Goal: Transaction & Acquisition: Book appointment/travel/reservation

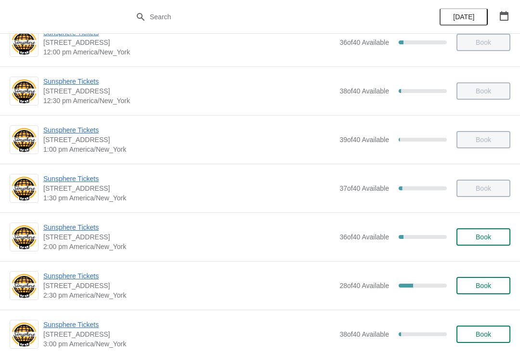
scroll to position [267, 0]
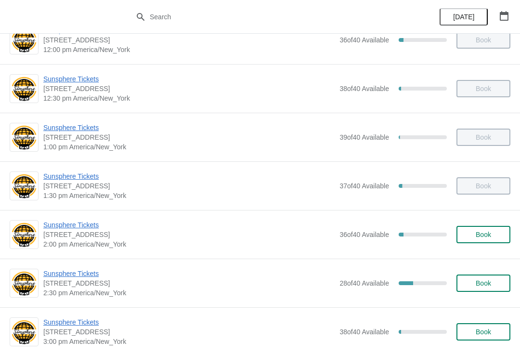
click at [74, 266] on div "Sunsphere Tickets 810 Clinch Avenue, Knoxville, TN, USA 2:30 pm America/New_Yor…" at bounding box center [260, 282] width 520 height 49
click at [89, 277] on span "Sunsphere Tickets" at bounding box center [188, 273] width 291 height 10
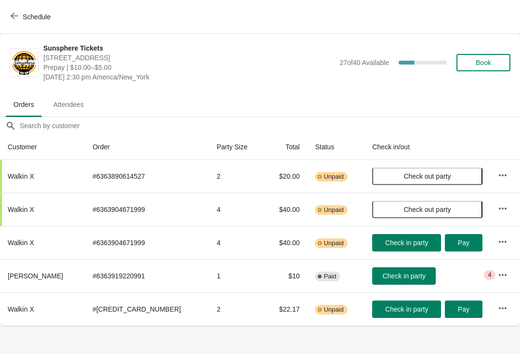
click at [397, 279] on span "Check in party" at bounding box center [403, 276] width 43 height 8
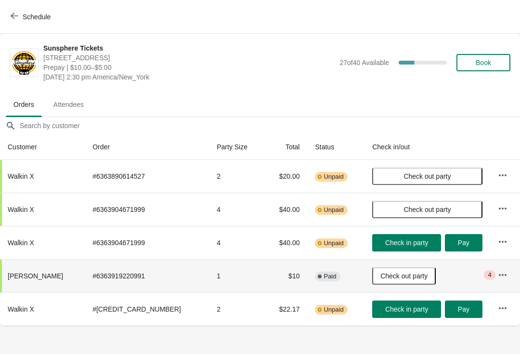
click at [485, 58] on button "Book" at bounding box center [483, 62] width 54 height 17
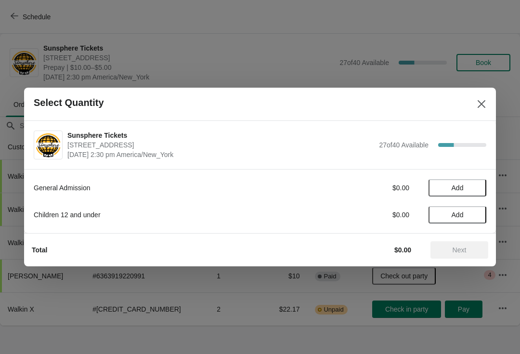
click at [469, 191] on button "Add" at bounding box center [457, 187] width 58 height 17
click at [475, 191] on icon at bounding box center [474, 188] width 10 height 10
click at [472, 192] on icon at bounding box center [474, 188] width 10 height 10
click at [457, 243] on button "Next" at bounding box center [459, 249] width 58 height 17
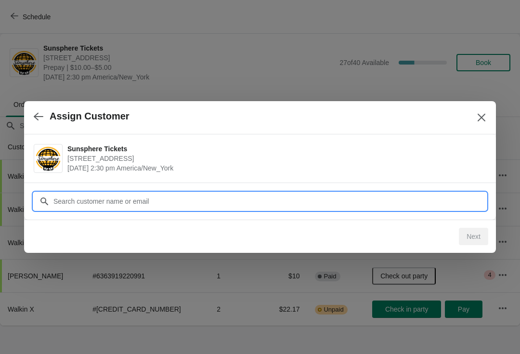
click at [418, 203] on input "Customer" at bounding box center [269, 200] width 433 height 17
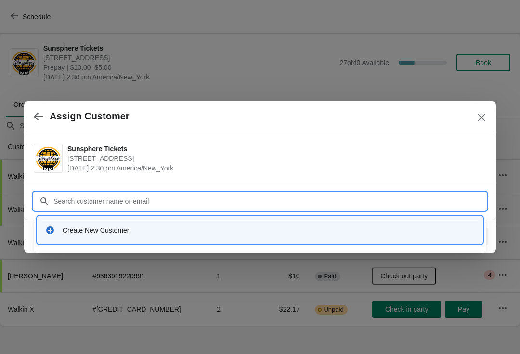
click at [155, 226] on div "Create New Customer" at bounding box center [269, 230] width 412 height 10
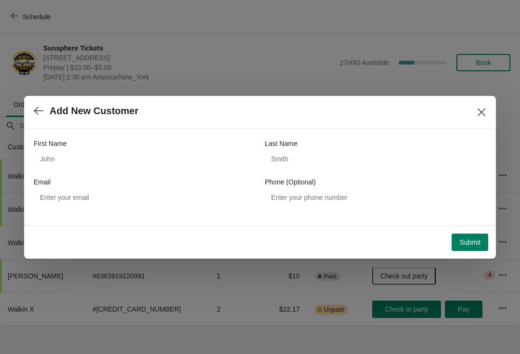
click at [124, 175] on div "First Name Last Name Email Phone (Optional)" at bounding box center [260, 172] width 452 height 67
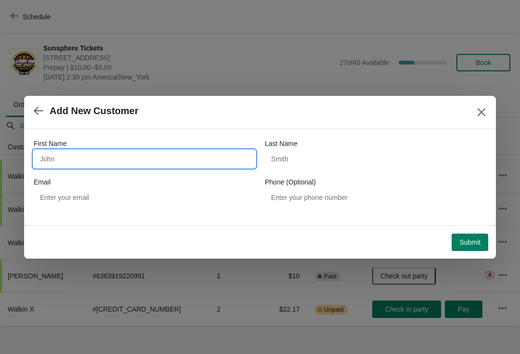
click at [120, 153] on input "First Name" at bounding box center [144, 158] width 221 height 17
click at [468, 229] on div "Submit" at bounding box center [258, 239] width 460 height 21
click at [130, 158] on input "First Name" at bounding box center [144, 158] width 221 height 17
type input "W"
click at [471, 230] on div "Submit" at bounding box center [258, 239] width 460 height 21
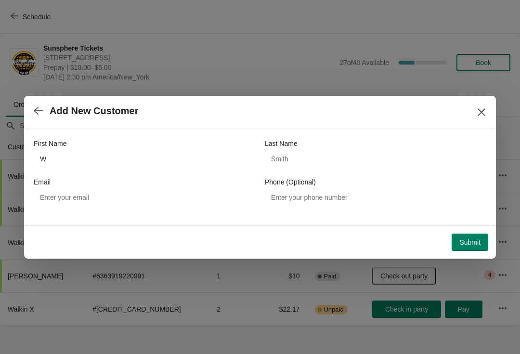
click at [462, 238] on span "Submit" at bounding box center [469, 242] width 21 height 8
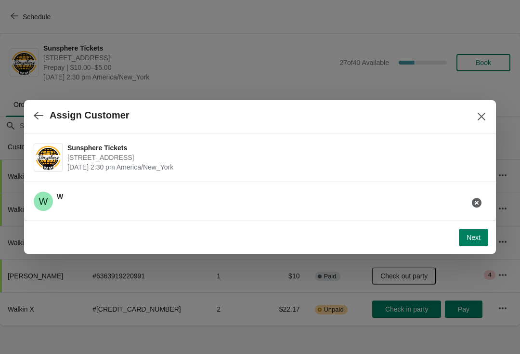
click at [475, 241] on button "Next" at bounding box center [472, 236] width 29 height 17
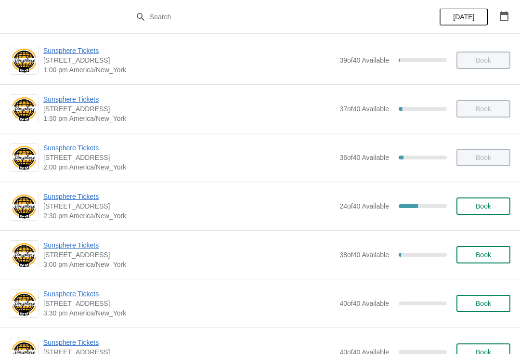
scroll to position [365, 0]
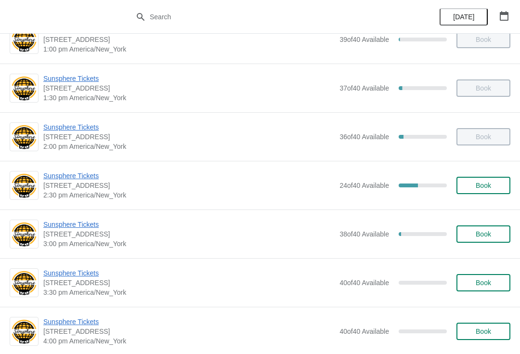
click at [486, 185] on span "Book" at bounding box center [482, 185] width 15 height 8
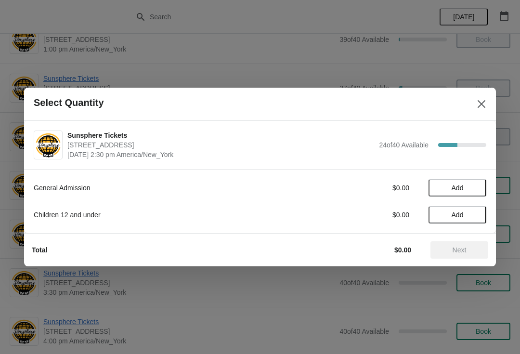
click at [470, 184] on span "Add" at bounding box center [457, 188] width 40 height 8
click at [474, 190] on icon at bounding box center [474, 188] width 10 height 10
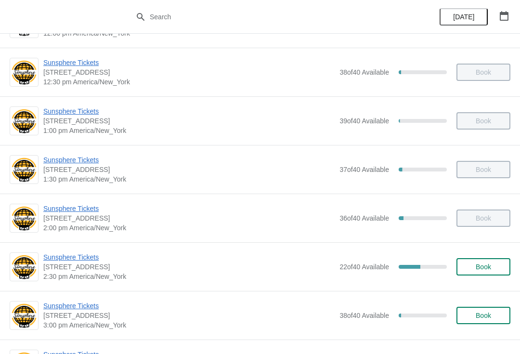
scroll to position [330, 0]
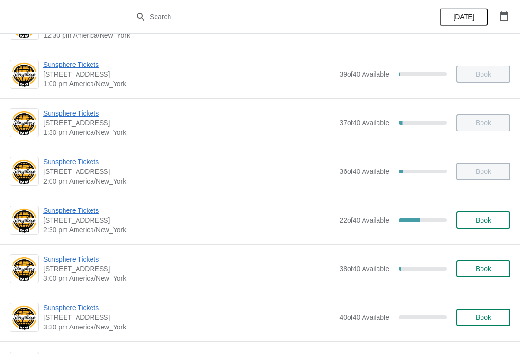
click at [474, 216] on button "Book" at bounding box center [483, 219] width 54 height 17
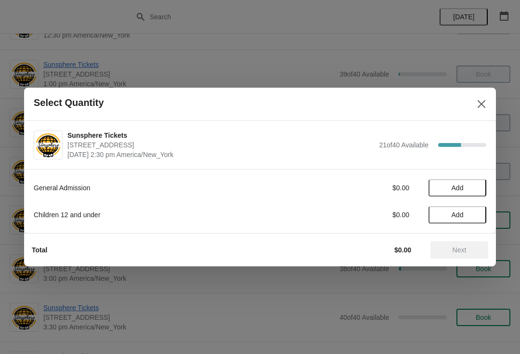
click at [475, 180] on button "Add" at bounding box center [457, 187] width 58 height 17
click at [477, 188] on icon at bounding box center [474, 188] width 10 height 10
click at [476, 191] on icon at bounding box center [474, 188] width 10 height 10
click at [463, 244] on button "Next" at bounding box center [459, 249] width 58 height 17
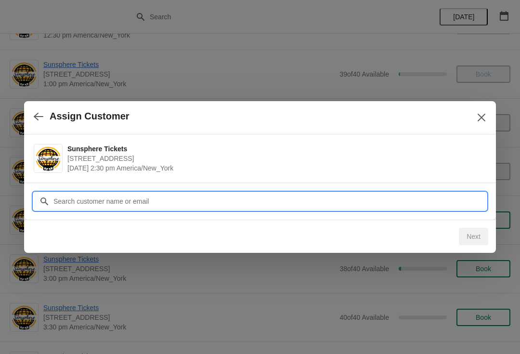
click at [406, 204] on input "Customer" at bounding box center [269, 200] width 433 height 17
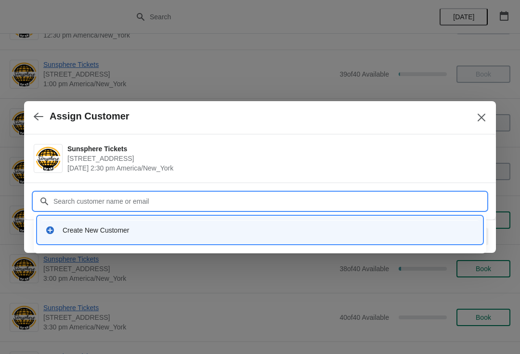
click at [197, 236] on div "Create New Customer" at bounding box center [259, 230] width 437 height 20
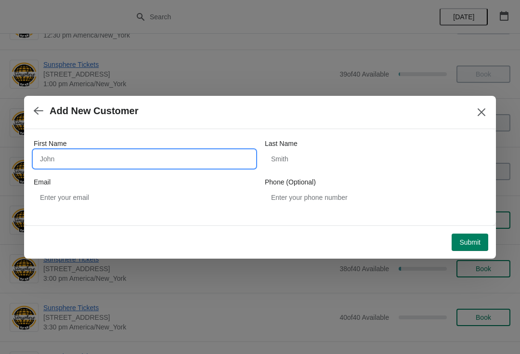
click at [161, 159] on input "First Name" at bounding box center [144, 158] width 221 height 17
type input "W"
click at [473, 234] on button "Submit" at bounding box center [469, 241] width 37 height 17
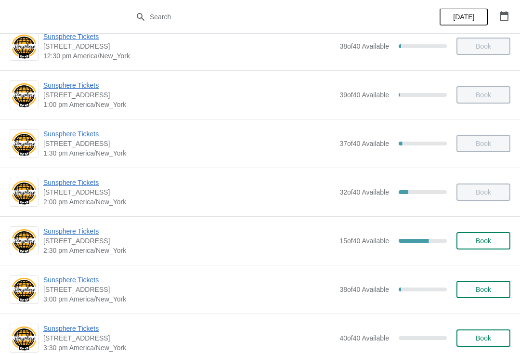
scroll to position [311, 0]
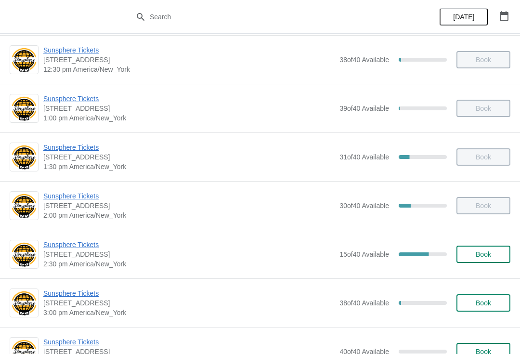
scroll to position [336, 0]
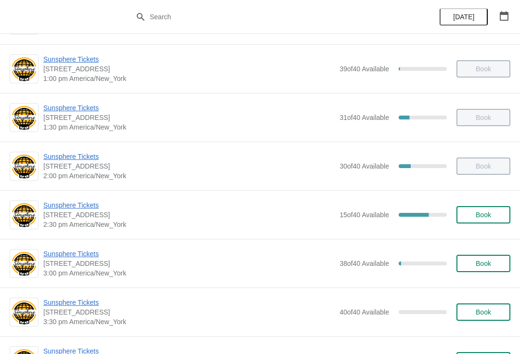
click at [80, 253] on span "Sunsphere Tickets" at bounding box center [188, 254] width 291 height 10
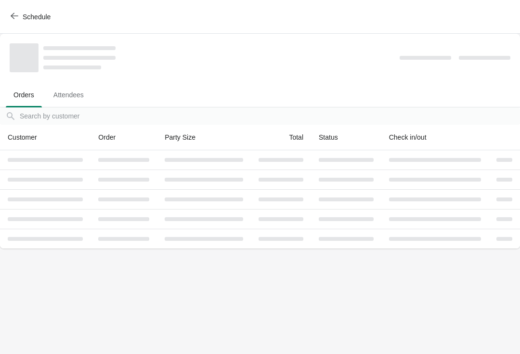
scroll to position [0, 0]
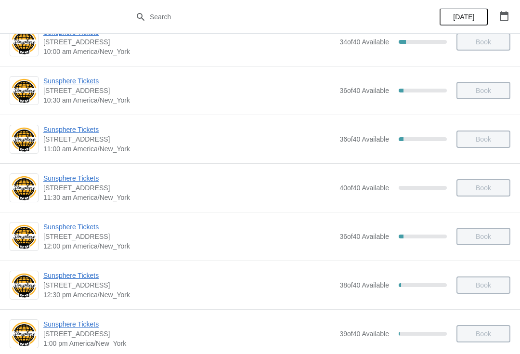
scroll to position [189, 0]
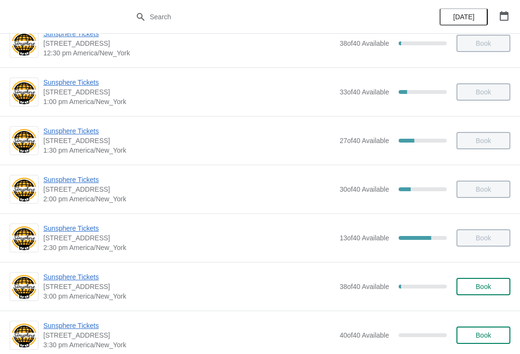
scroll to position [340, 0]
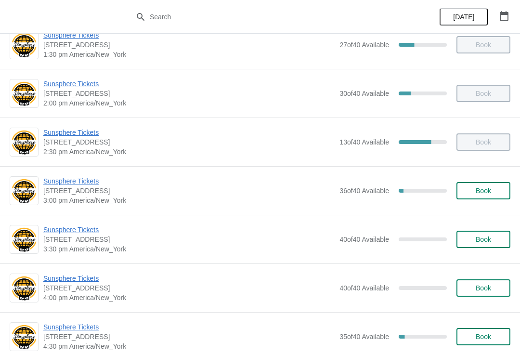
scroll to position [413, 0]
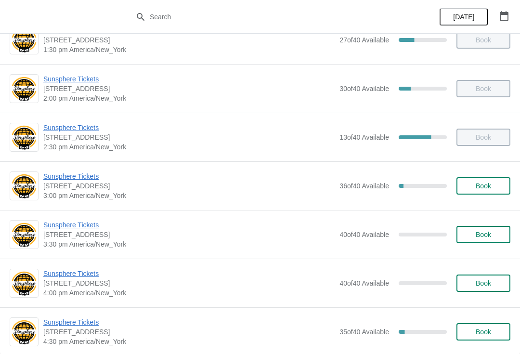
click at [489, 183] on span "Book" at bounding box center [482, 186] width 15 height 8
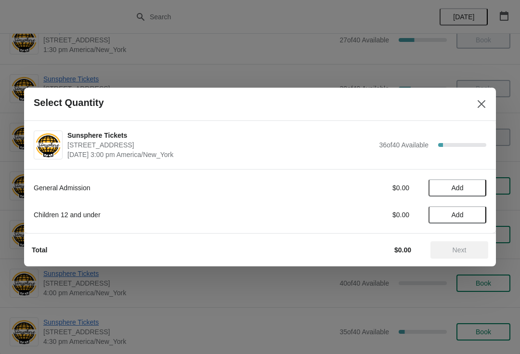
click at [477, 182] on button "Add" at bounding box center [457, 187] width 58 height 17
click at [483, 188] on div "1" at bounding box center [457, 188] width 58 height 10
click at [477, 186] on icon at bounding box center [474, 188] width 10 height 10
click at [477, 188] on icon at bounding box center [474, 188] width 10 height 10
click at [463, 250] on span "Next" at bounding box center [459, 250] width 14 height 8
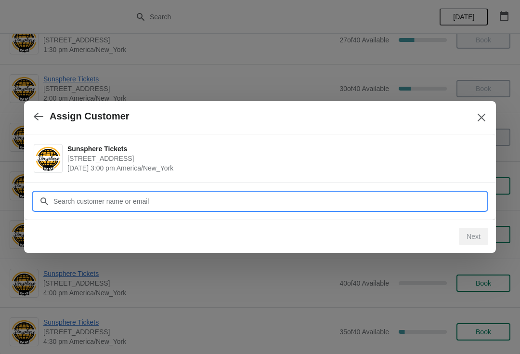
click at [412, 199] on input "Customer" at bounding box center [269, 200] width 433 height 17
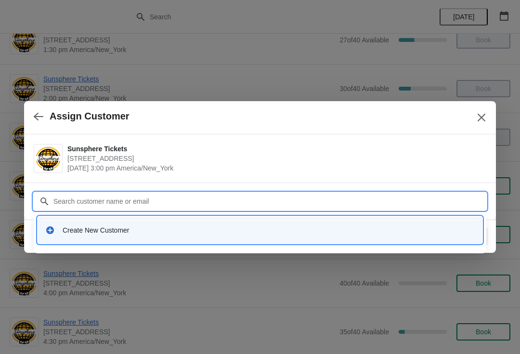
click at [234, 221] on div "Create New Customer" at bounding box center [259, 230] width 437 height 20
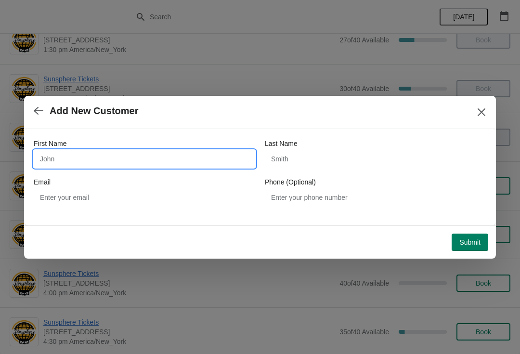
click at [167, 152] on input "First Name" at bounding box center [144, 158] width 221 height 17
type input "Walkin"
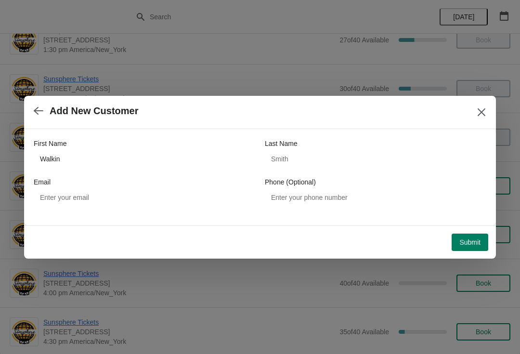
click at [474, 238] on span "Submit" at bounding box center [469, 242] width 21 height 8
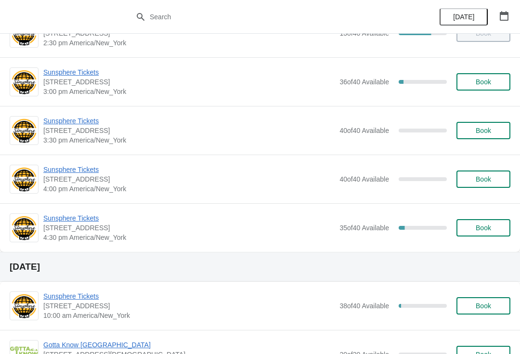
scroll to position [469, 0]
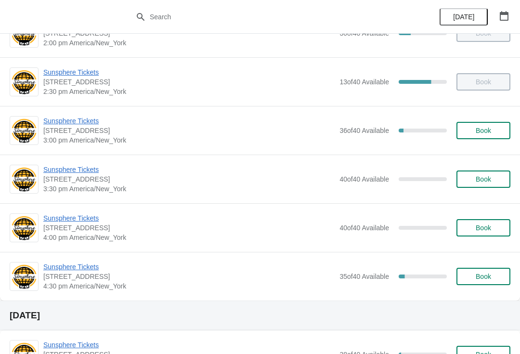
click at [497, 145] on div "Sunsphere Tickets 810 Clinch Avenue, Knoxville, TN, USA 3:00 pm America/New_Yor…" at bounding box center [260, 130] width 520 height 49
click at [491, 123] on button "Book" at bounding box center [483, 130] width 54 height 17
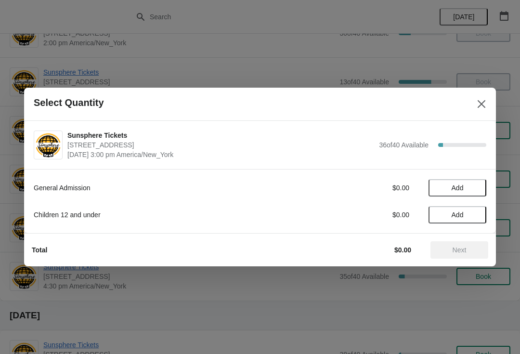
click at [478, 189] on button "Add" at bounding box center [457, 187] width 58 height 17
click at [466, 246] on span "Next" at bounding box center [459, 250] width 14 height 8
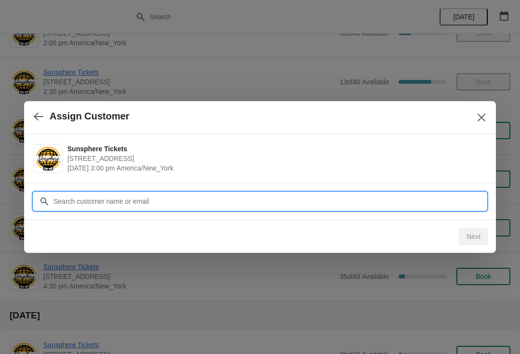
click at [397, 200] on input "Customer" at bounding box center [269, 200] width 433 height 17
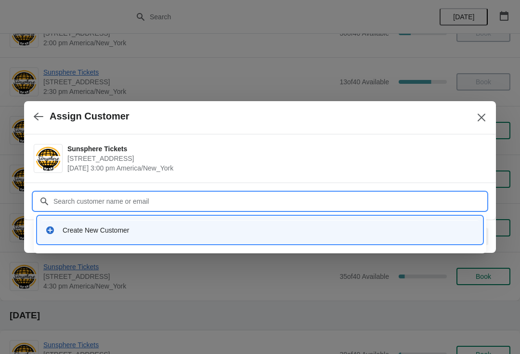
click at [201, 229] on div "Create New Customer" at bounding box center [269, 230] width 412 height 10
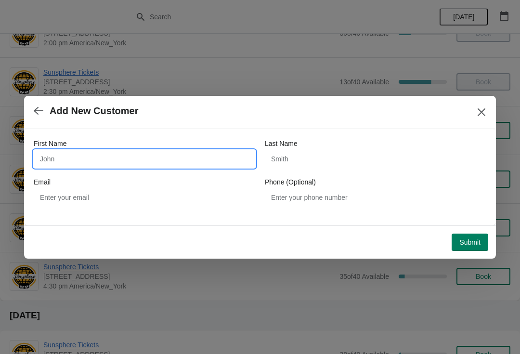
click at [151, 158] on input "First Name" at bounding box center [144, 158] width 221 height 17
type input "W"
click at [470, 235] on button "Submit" at bounding box center [469, 241] width 37 height 17
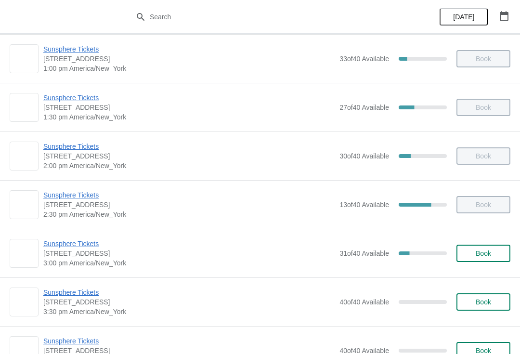
scroll to position [393, 0]
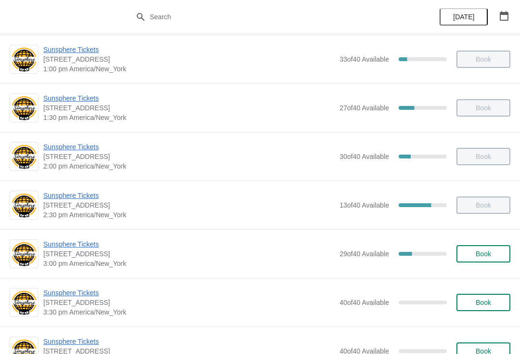
scroll to position [346, 0]
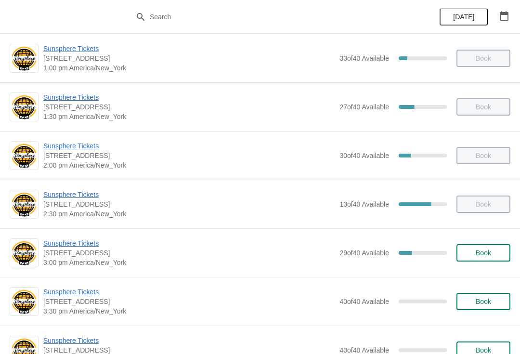
click at [477, 258] on button "Book" at bounding box center [483, 252] width 54 height 17
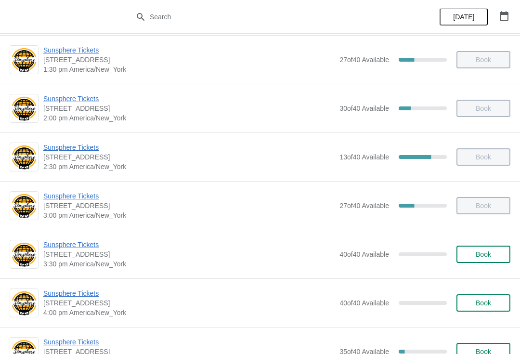
scroll to position [394, 0]
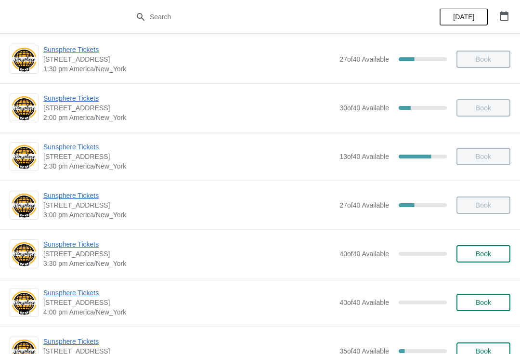
click at [476, 258] on button "Book" at bounding box center [483, 253] width 54 height 17
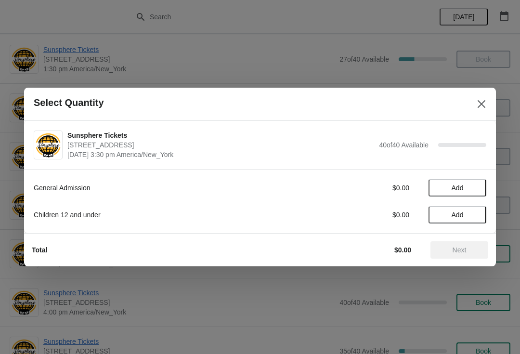
click at [468, 183] on button "Add" at bounding box center [457, 187] width 58 height 17
click at [458, 247] on span "Next" at bounding box center [459, 250] width 14 height 8
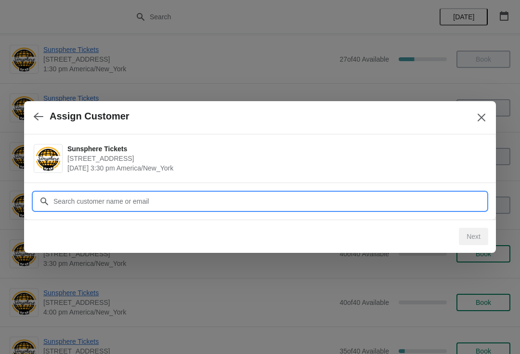
click at [349, 204] on input "Customer" at bounding box center [269, 200] width 433 height 17
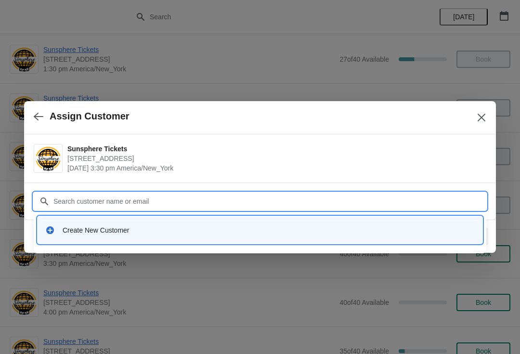
click at [125, 226] on div "Create New Customer" at bounding box center [269, 230] width 412 height 10
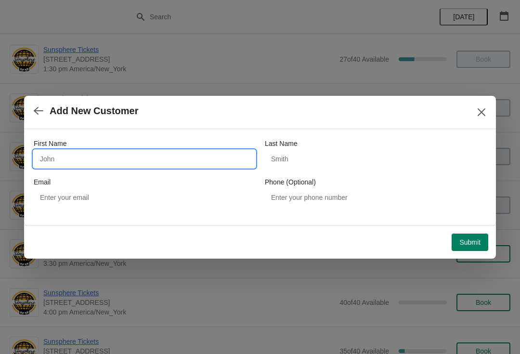
click at [144, 154] on input "First Name" at bounding box center [144, 158] width 221 height 17
type input "W"
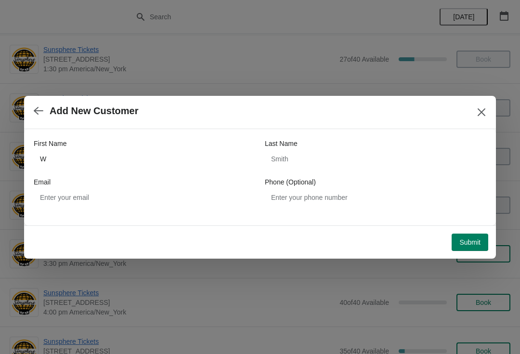
click at [467, 243] on span "Submit" at bounding box center [469, 242] width 21 height 8
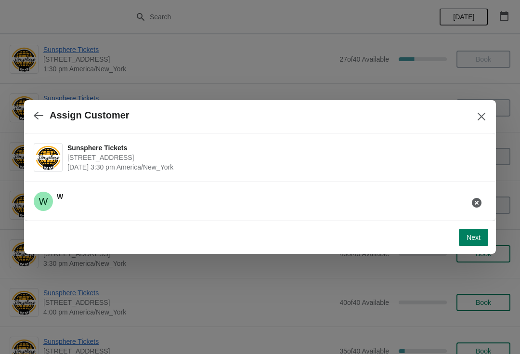
click at [479, 240] on span "Next" at bounding box center [473, 237] width 14 height 8
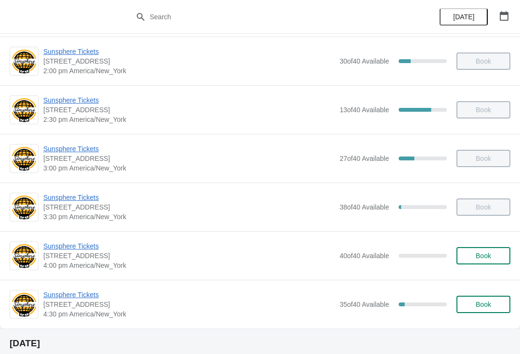
scroll to position [442, 0]
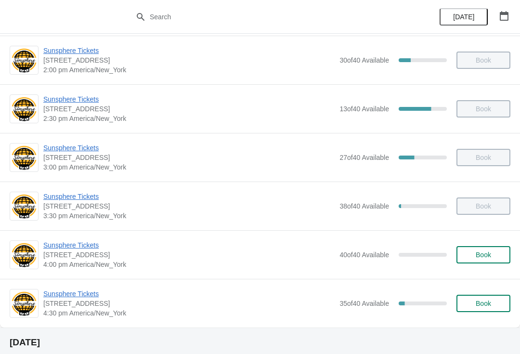
click at [476, 258] on span "Book" at bounding box center [482, 255] width 15 height 8
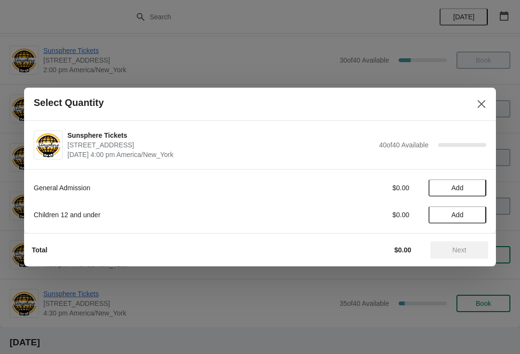
click at [470, 185] on span "Add" at bounding box center [457, 188] width 40 height 8
click at [476, 185] on icon at bounding box center [474, 188] width 10 height 10
click at [476, 183] on icon at bounding box center [474, 188] width 10 height 10
click at [475, 191] on icon at bounding box center [474, 188] width 10 height 10
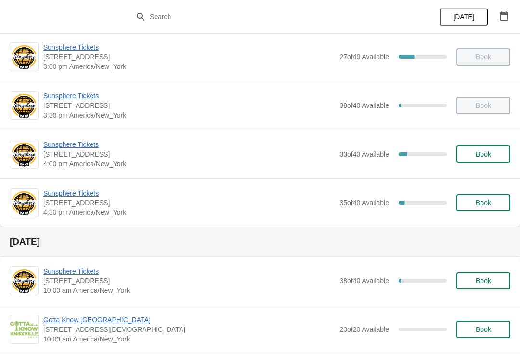
scroll to position [542, 0]
click at [92, 197] on span "Sunsphere Tickets" at bounding box center [188, 194] width 291 height 10
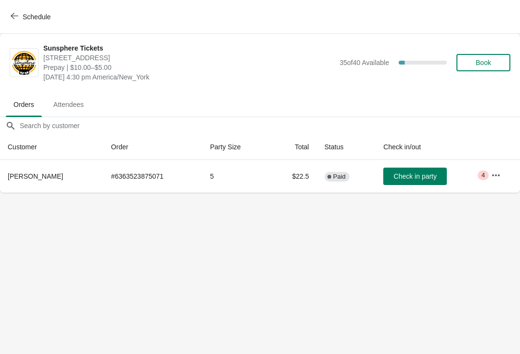
click at [420, 181] on button "Check in party" at bounding box center [414, 175] width 63 height 17
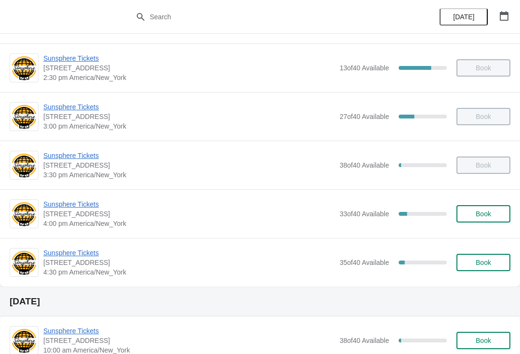
scroll to position [482, 0]
click at [495, 208] on button "Book" at bounding box center [483, 213] width 54 height 17
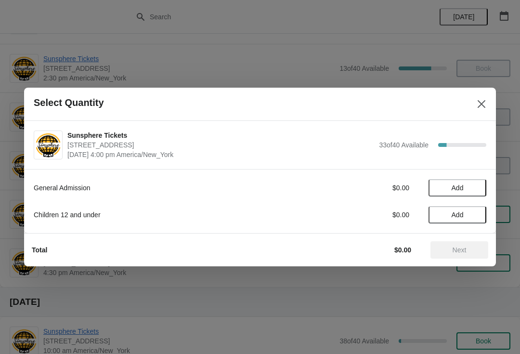
click at [477, 188] on span "Add" at bounding box center [457, 188] width 40 height 8
click at [475, 188] on icon at bounding box center [474, 188] width 10 height 10
click at [458, 254] on span "Next" at bounding box center [459, 250] width 14 height 8
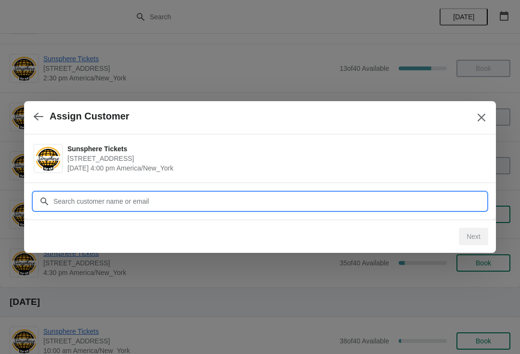
click at [418, 203] on input "Customer" at bounding box center [269, 200] width 433 height 17
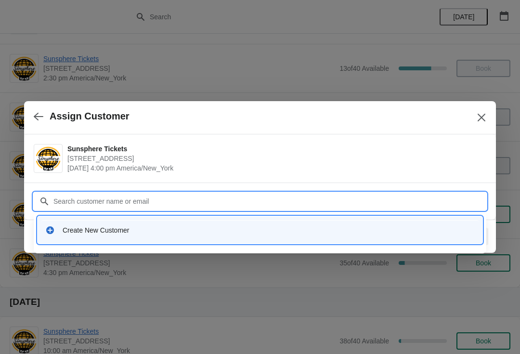
click at [172, 218] on div "Create New Customer" at bounding box center [260, 229] width 444 height 27
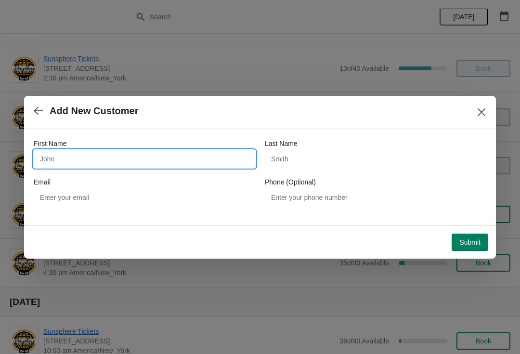
click at [133, 162] on input "First Name" at bounding box center [144, 158] width 221 height 17
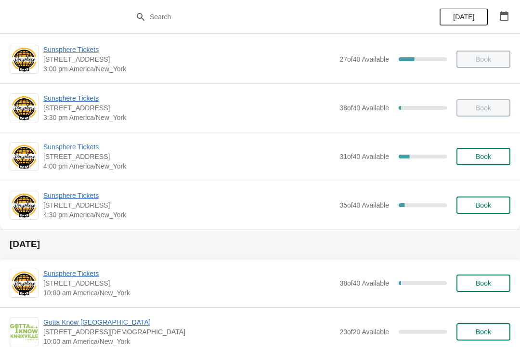
scroll to position [523, 0]
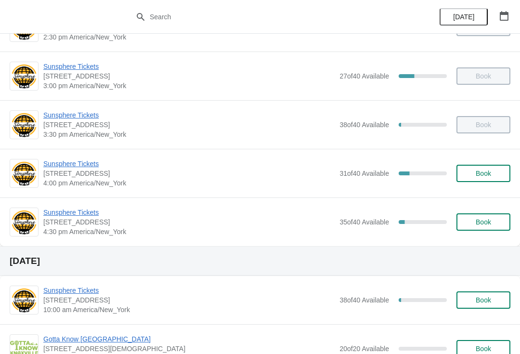
click at [473, 172] on span "Book" at bounding box center [483, 173] width 37 height 8
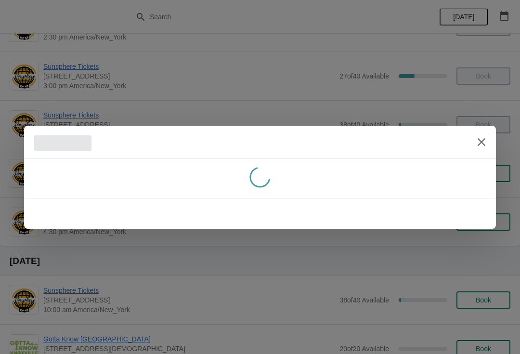
click at [108, 83] on div at bounding box center [260, 177] width 520 height 354
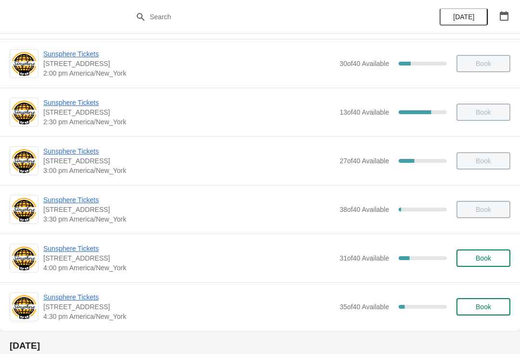
scroll to position [444, 0]
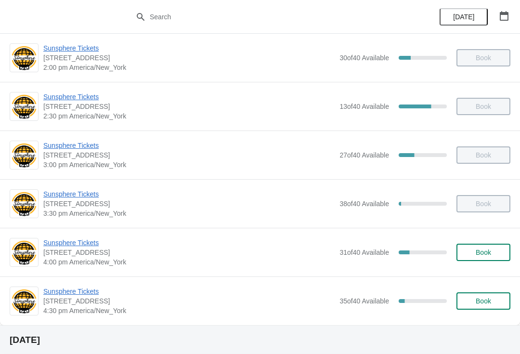
click at [474, 260] on button "Book" at bounding box center [483, 251] width 54 height 17
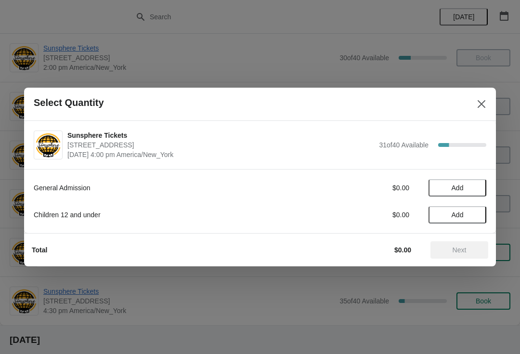
click at [472, 188] on span "Add" at bounding box center [457, 188] width 40 height 8
click at [463, 250] on span "Next" at bounding box center [459, 250] width 14 height 8
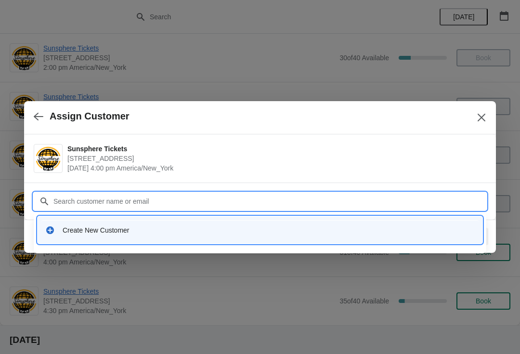
click at [154, 230] on div "Create New Customer" at bounding box center [269, 230] width 412 height 10
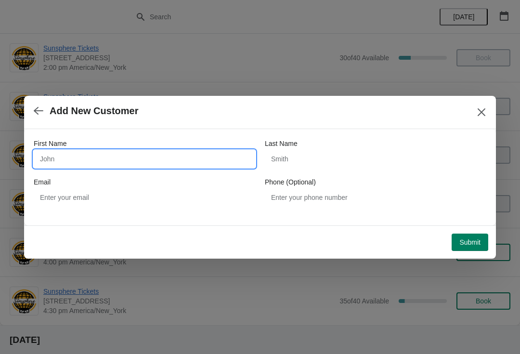
click at [119, 161] on input "First Name" at bounding box center [144, 158] width 221 height 17
type input "W"
click at [475, 233] on button "Submit" at bounding box center [469, 241] width 37 height 17
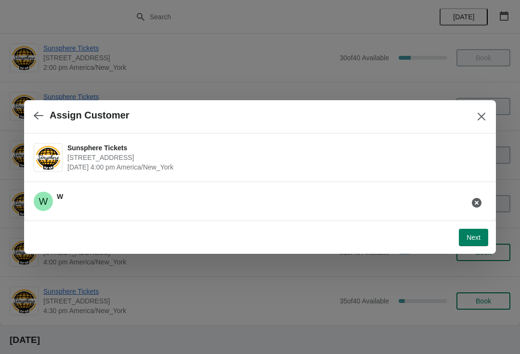
click at [482, 238] on button "Next" at bounding box center [472, 236] width 29 height 17
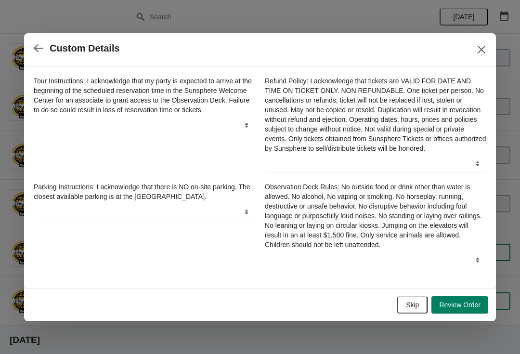
click at [407, 305] on span "Skip" at bounding box center [412, 305] width 13 height 8
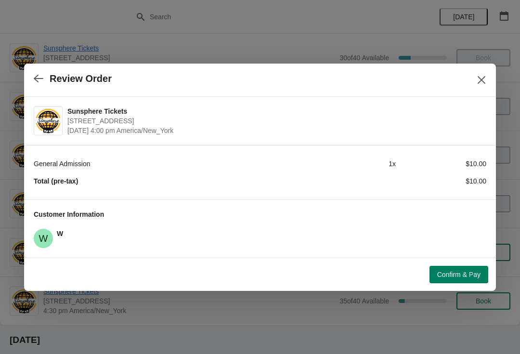
click at [458, 266] on button "Confirm & Pay" at bounding box center [458, 274] width 59 height 17
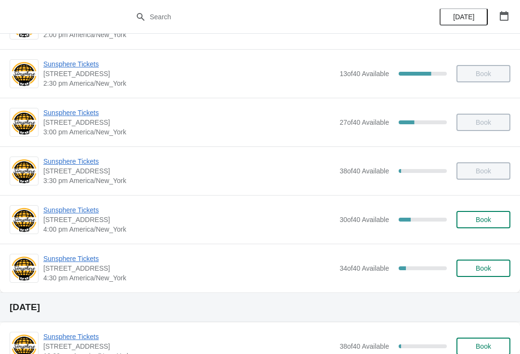
scroll to position [479, 0]
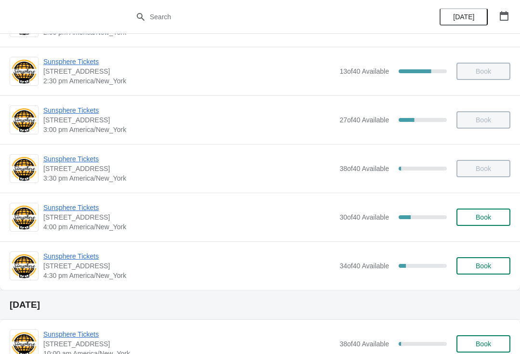
click at [83, 260] on span "Sunsphere Tickets" at bounding box center [188, 256] width 291 height 10
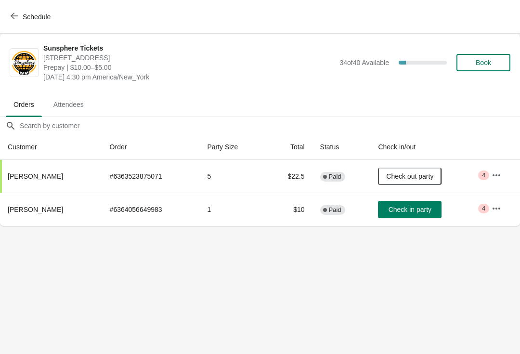
click at [402, 216] on button "Check in party" at bounding box center [409, 209] width 63 height 17
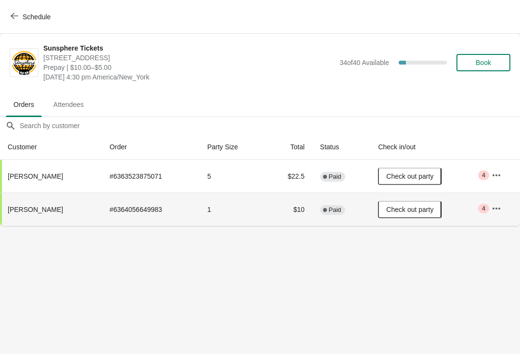
click at [44, 16] on span "Schedule" at bounding box center [37, 17] width 28 height 8
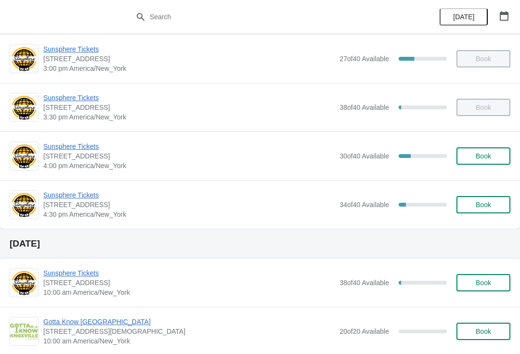
scroll to position [539, 0]
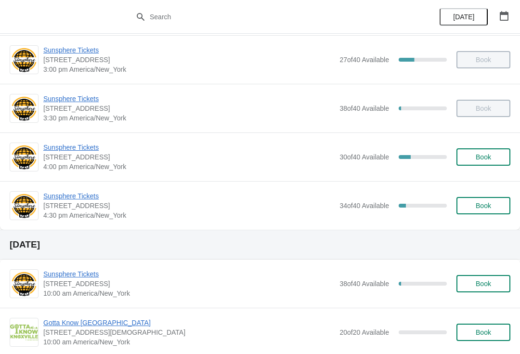
click at [481, 155] on span "Book" at bounding box center [482, 157] width 15 height 8
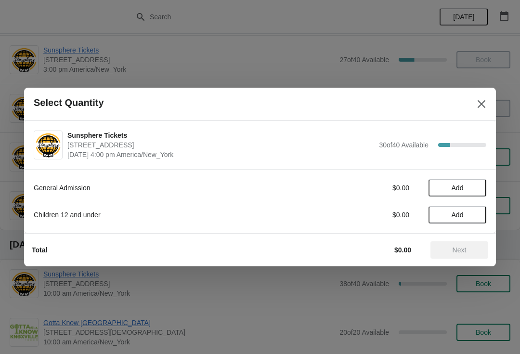
click at [470, 191] on button "Add" at bounding box center [457, 187] width 58 height 17
click at [473, 188] on icon at bounding box center [474, 188] width 10 height 10
click at [460, 248] on span "Next" at bounding box center [459, 250] width 14 height 8
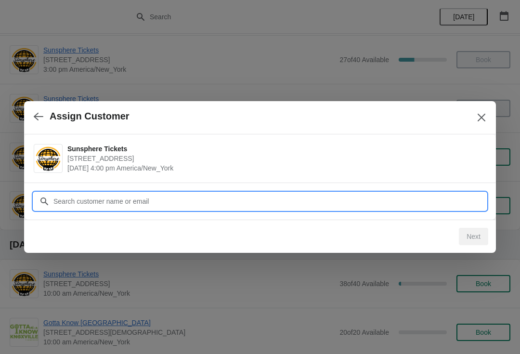
click at [425, 202] on input "Customer" at bounding box center [269, 200] width 433 height 17
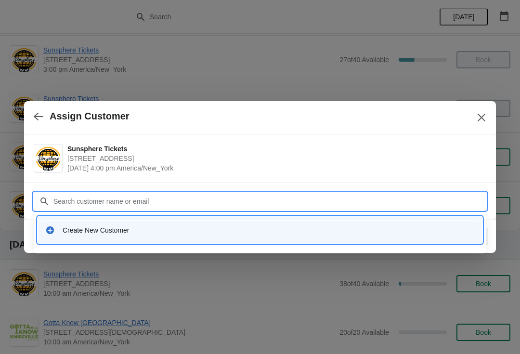
click at [191, 227] on div "Create New Customer" at bounding box center [269, 230] width 412 height 10
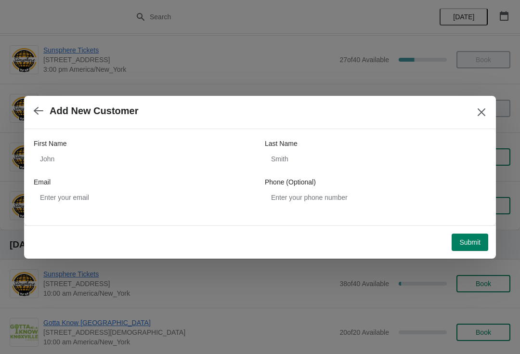
click at [150, 179] on div "Email" at bounding box center [144, 182] width 221 height 10
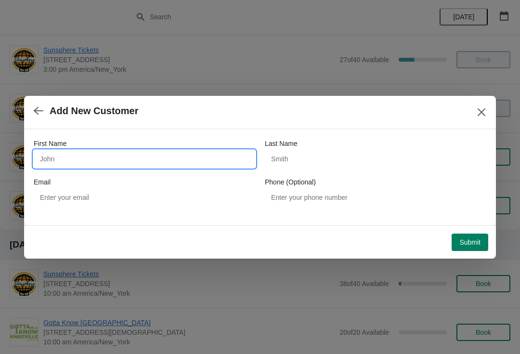
click at [129, 160] on input "First Name" at bounding box center [144, 158] width 221 height 17
type input "W"
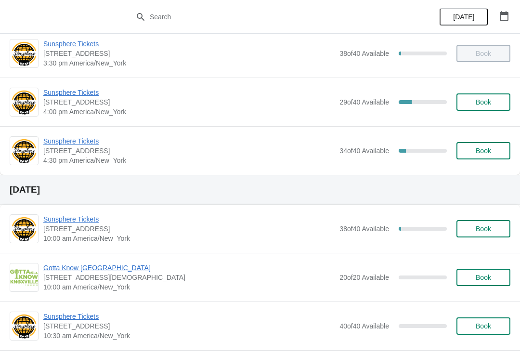
scroll to position [595, 0]
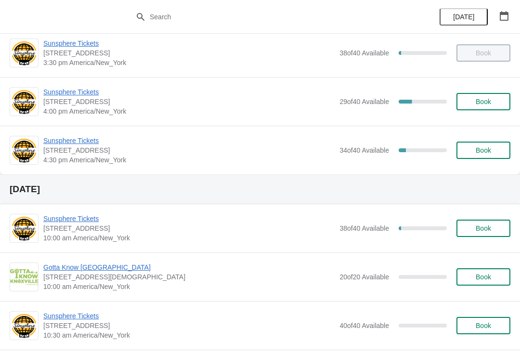
click at [482, 95] on button "Book" at bounding box center [483, 101] width 54 height 17
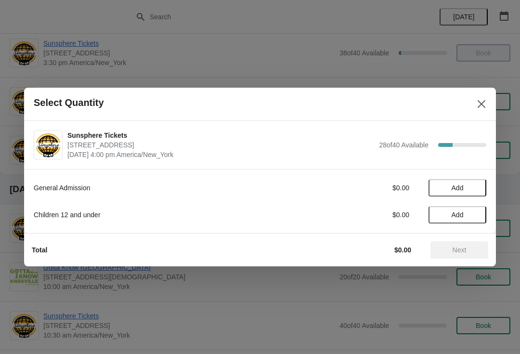
click at [473, 183] on button "Add" at bounding box center [457, 187] width 58 height 17
click at [477, 192] on icon at bounding box center [474, 188] width 10 height 10
click at [477, 188] on icon at bounding box center [474, 188] width 10 height 10
click at [468, 256] on button "Next" at bounding box center [459, 249] width 58 height 17
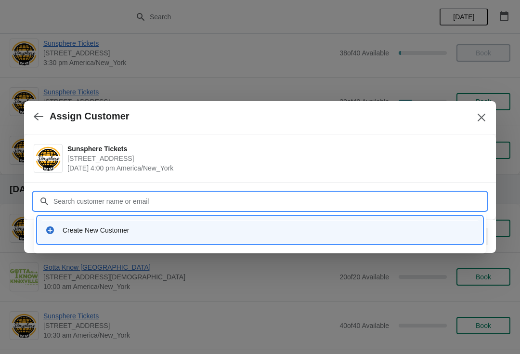
click at [197, 228] on div "Create New Customer" at bounding box center [269, 230] width 412 height 10
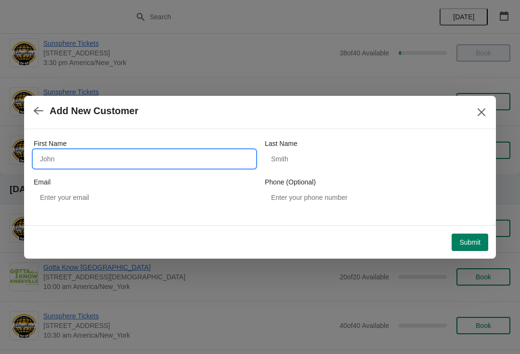
click at [103, 159] on input "First Name" at bounding box center [144, 158] width 221 height 17
type input "W"
click at [474, 230] on div "Submit" at bounding box center [258, 239] width 460 height 21
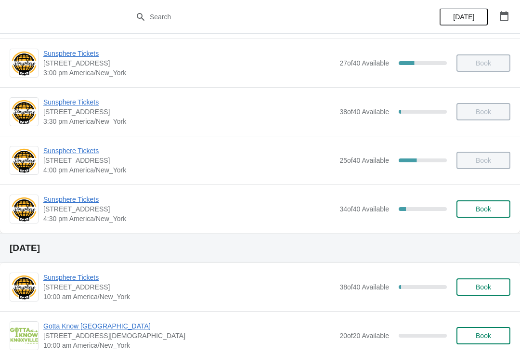
scroll to position [539, 0]
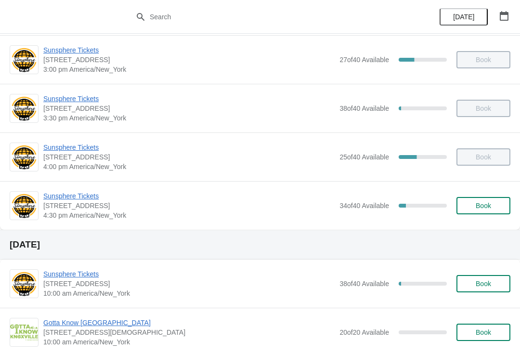
click at [489, 213] on button "Book" at bounding box center [483, 205] width 54 height 17
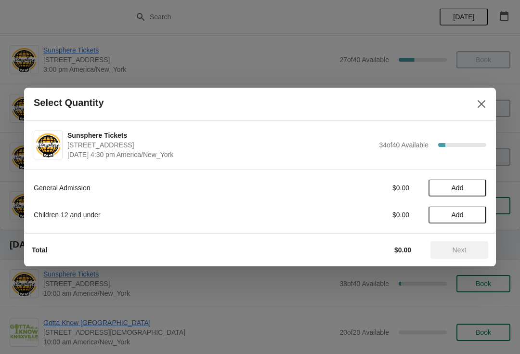
click at [467, 187] on span "Add" at bounding box center [457, 188] width 40 height 8
click at [441, 249] on span "Next" at bounding box center [459, 250] width 42 height 8
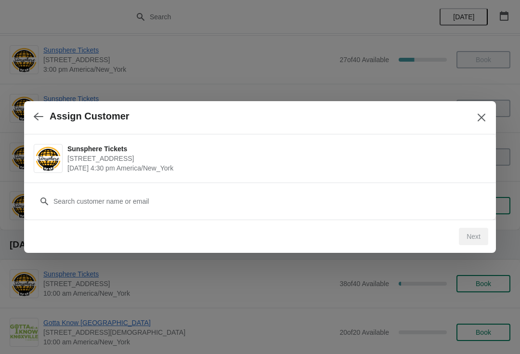
click at [365, 187] on div "Customer" at bounding box center [260, 196] width 452 height 27
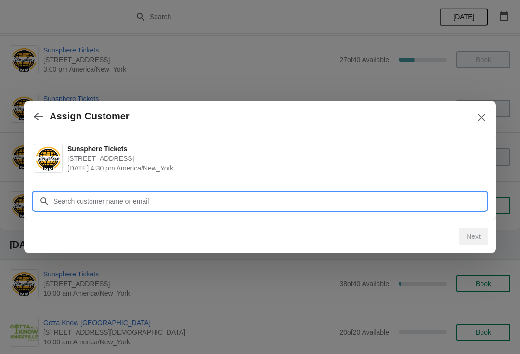
click at [242, 199] on input "Customer" at bounding box center [269, 200] width 433 height 17
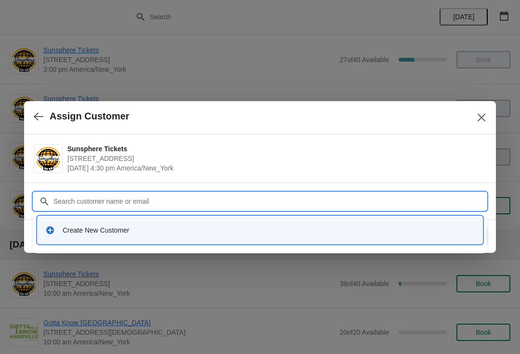
click at [189, 218] on div "Create New Customer" at bounding box center [260, 229] width 444 height 27
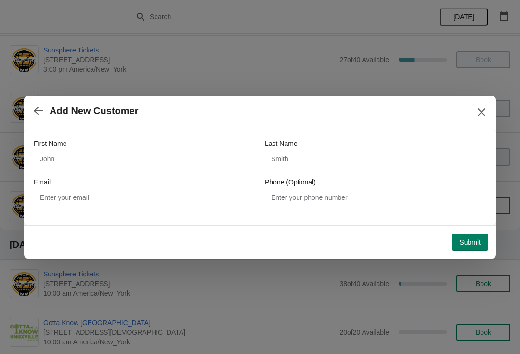
click at [185, 147] on div "First Name" at bounding box center [144, 144] width 221 height 10
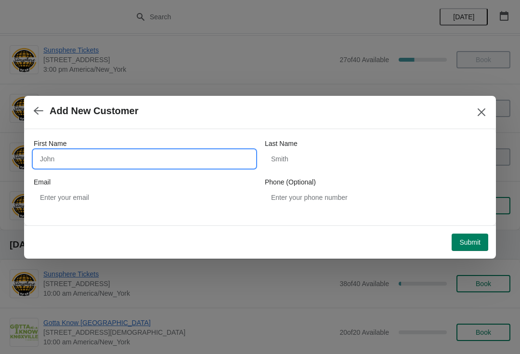
click at [131, 163] on input "First Name" at bounding box center [144, 158] width 221 height 17
type input "W"
click at [461, 235] on button "Submit" at bounding box center [469, 241] width 37 height 17
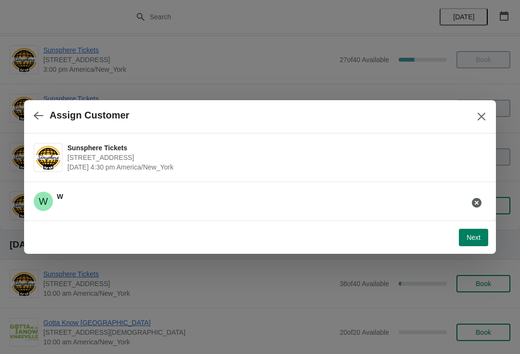
click at [474, 235] on span "Next" at bounding box center [473, 237] width 14 height 8
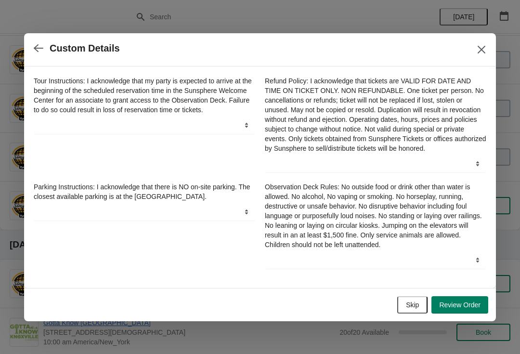
click at [415, 307] on span "Skip" at bounding box center [412, 305] width 13 height 8
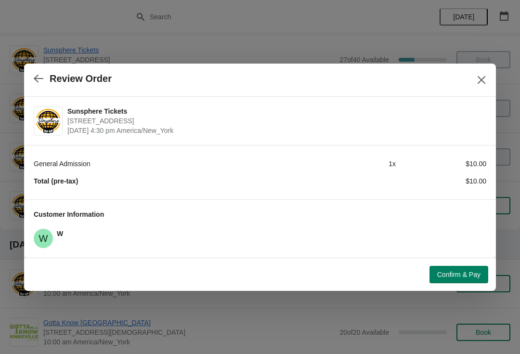
click at [450, 280] on button "Confirm & Pay" at bounding box center [458, 274] width 59 height 17
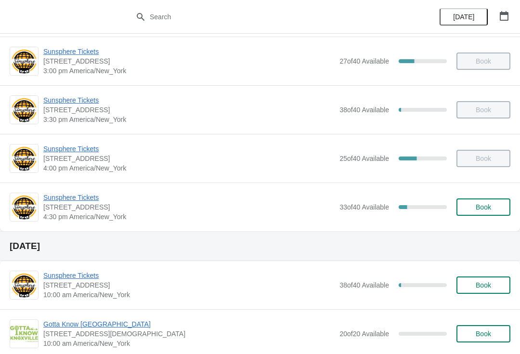
scroll to position [537, 0]
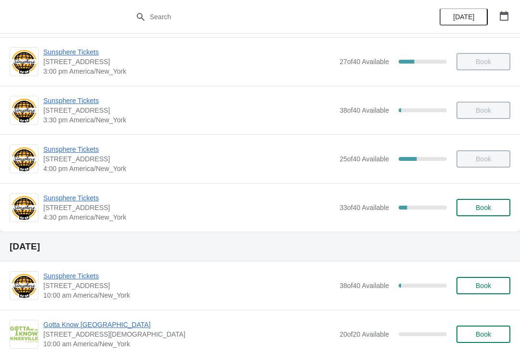
click at [488, 215] on button "Book" at bounding box center [483, 207] width 54 height 17
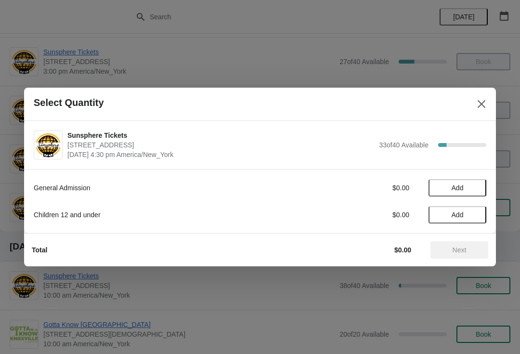
click at [473, 191] on span "Add" at bounding box center [457, 188] width 40 height 8
click at [474, 192] on icon at bounding box center [474, 188] width 10 height 10
click at [462, 255] on button "Next" at bounding box center [459, 249] width 58 height 17
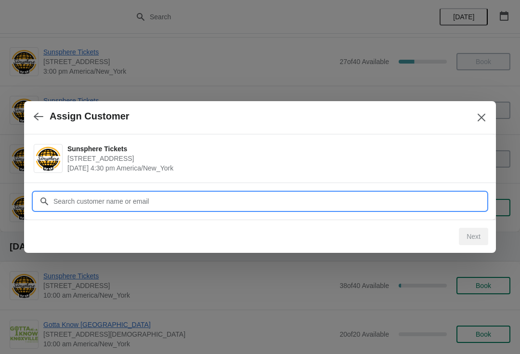
click at [434, 194] on input "Customer" at bounding box center [269, 200] width 433 height 17
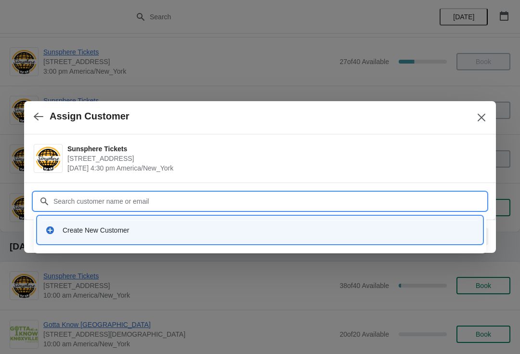
click at [246, 236] on div "Create New Customer" at bounding box center [259, 230] width 437 height 20
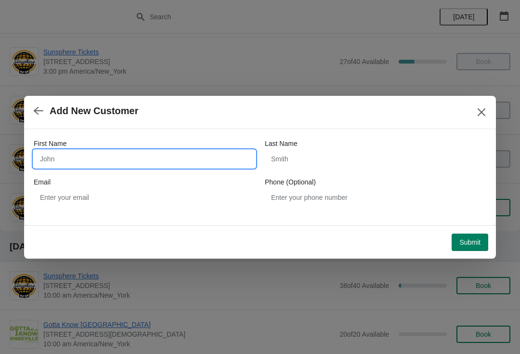
click at [167, 166] on input "First Name" at bounding box center [144, 158] width 221 height 17
type input "W"
click at [471, 237] on button "Submit" at bounding box center [469, 241] width 37 height 17
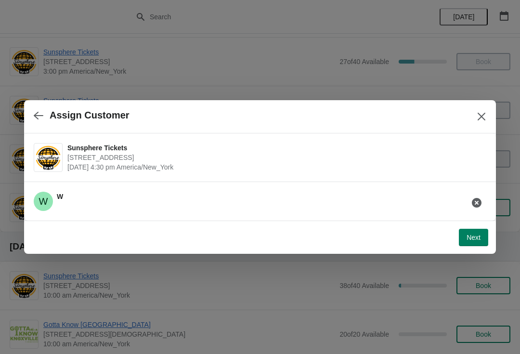
click at [476, 236] on span "Next" at bounding box center [473, 237] width 14 height 8
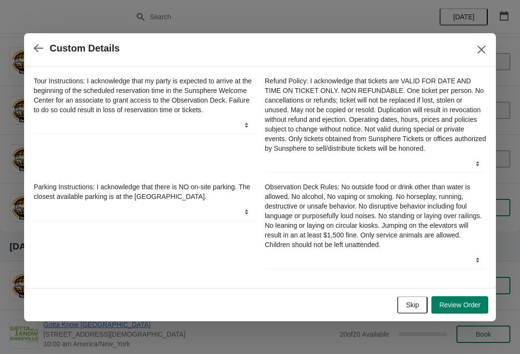
click at [413, 308] on span "Skip" at bounding box center [412, 305] width 13 height 8
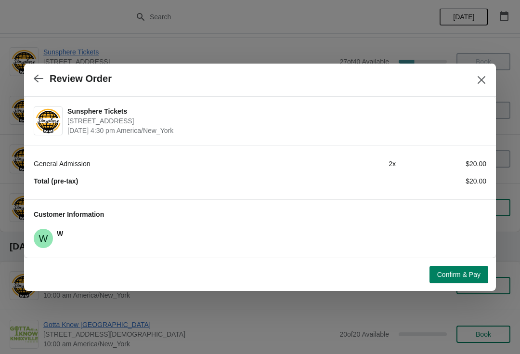
click at [459, 277] on span "Confirm & Pay" at bounding box center [458, 274] width 43 height 8
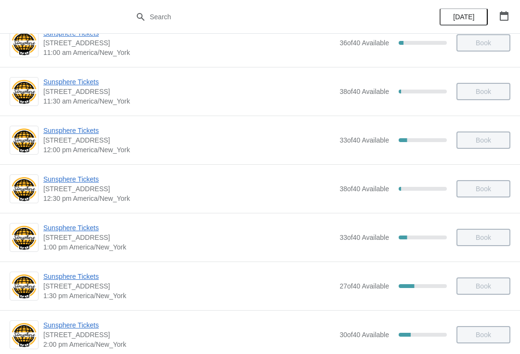
scroll to position [211, 0]
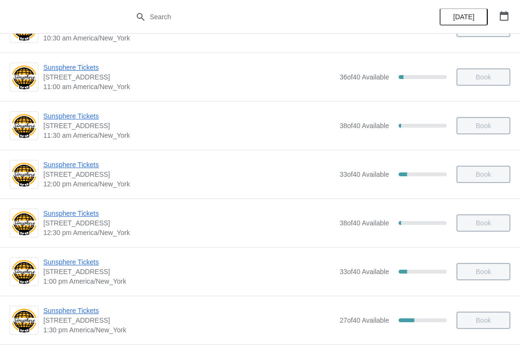
scroll to position [146, 0]
